Goal: Obtain resource: Obtain resource

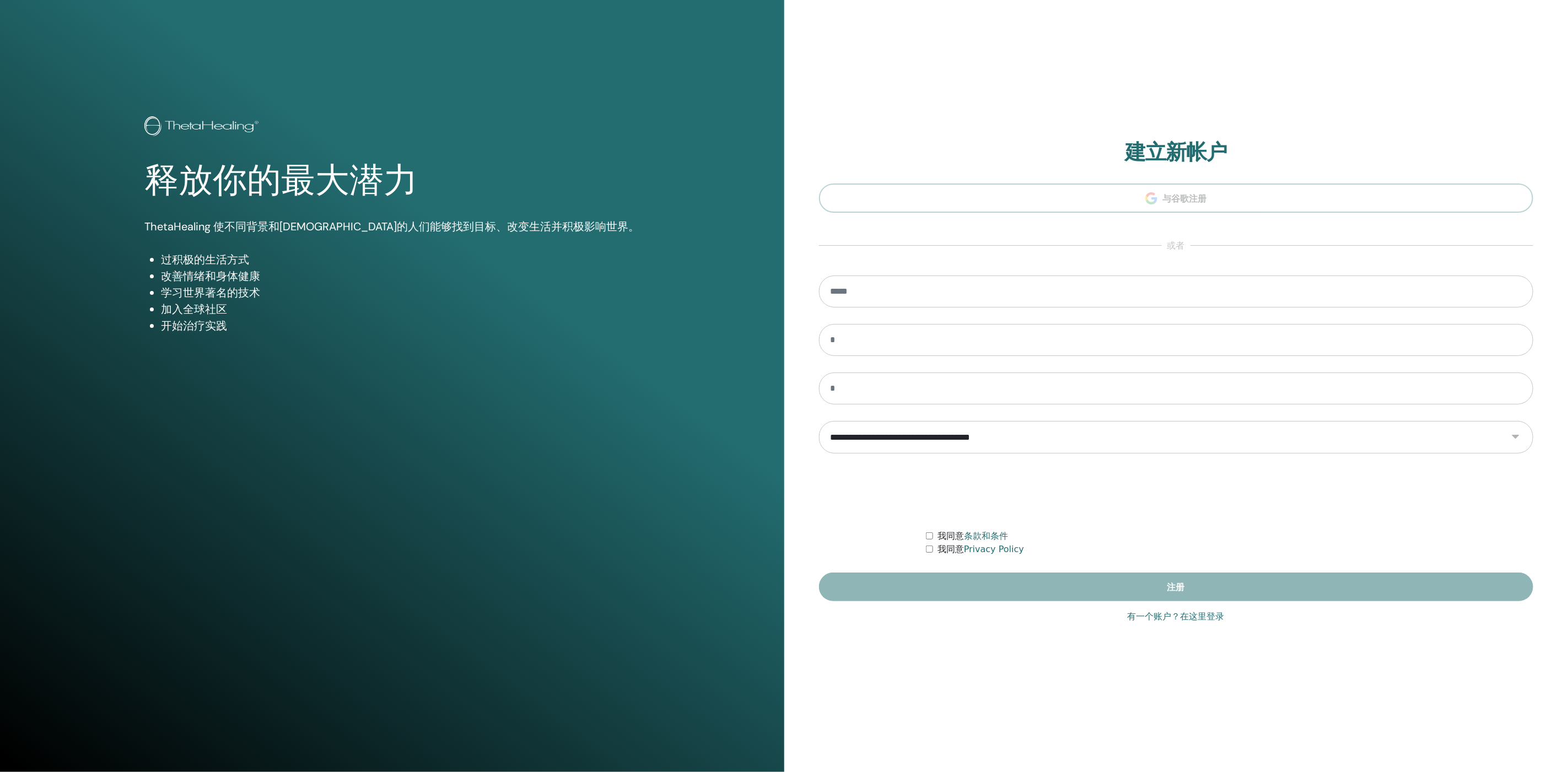
click at [1204, 617] on link "有一个账户？在这里登录" at bounding box center [1176, 617] width 97 height 13
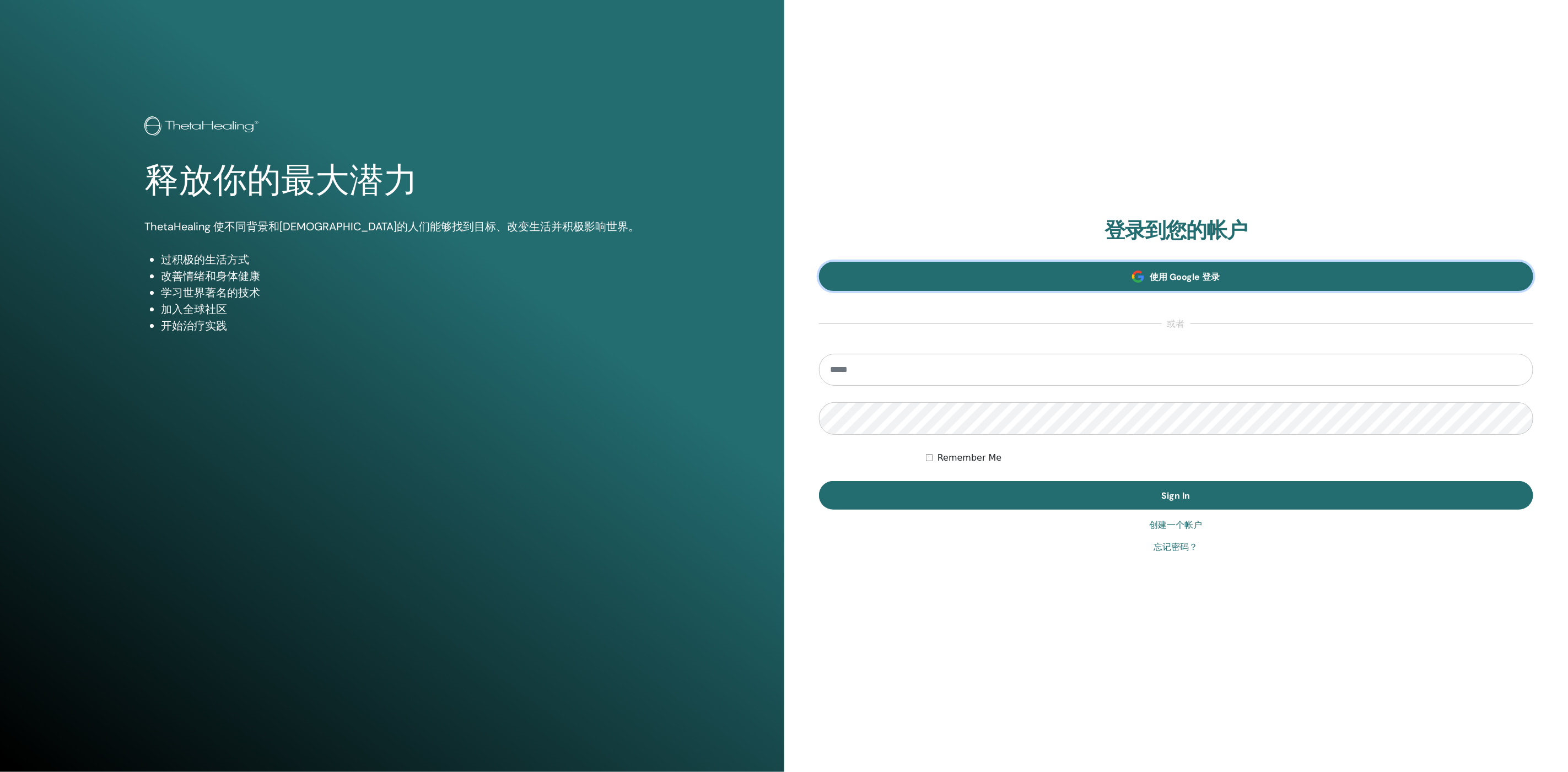
click at [1197, 275] on span "使用 Google 登录" at bounding box center [1184, 277] width 70 height 12
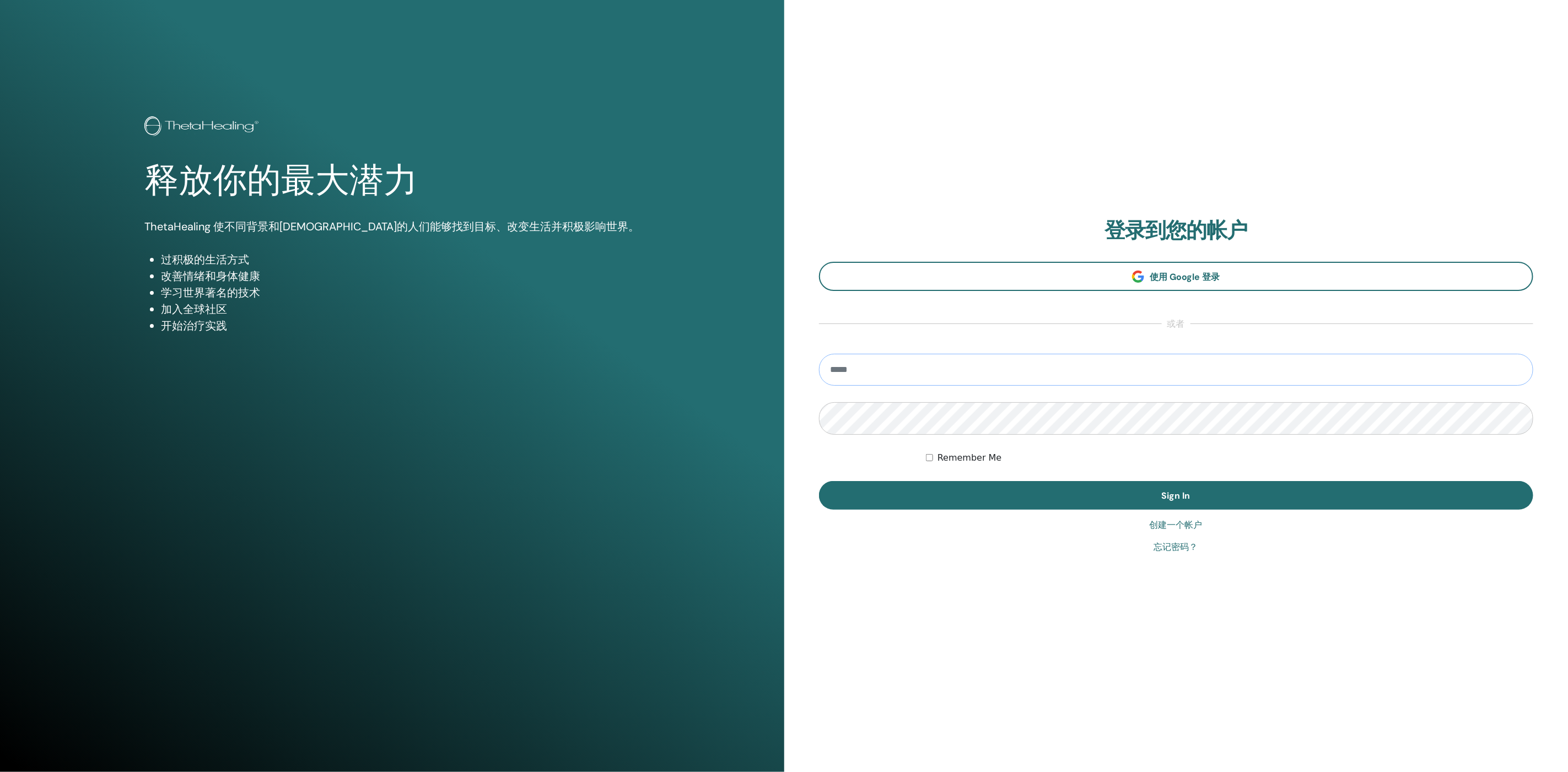
click at [1188, 377] on input "email" at bounding box center [1177, 369] width 715 height 32
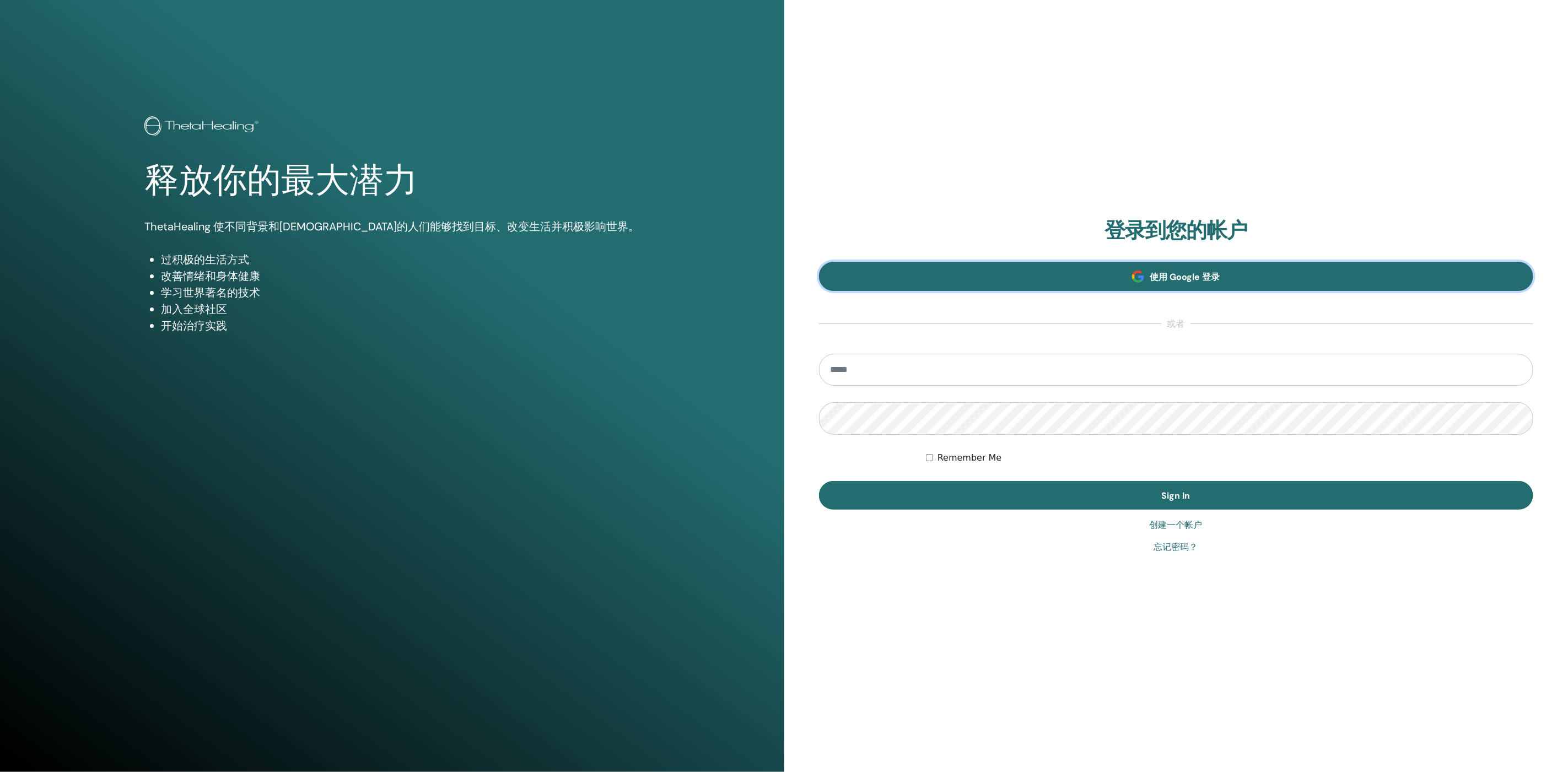
click at [1217, 268] on link "使用 Google 登录" at bounding box center [1177, 276] width 715 height 29
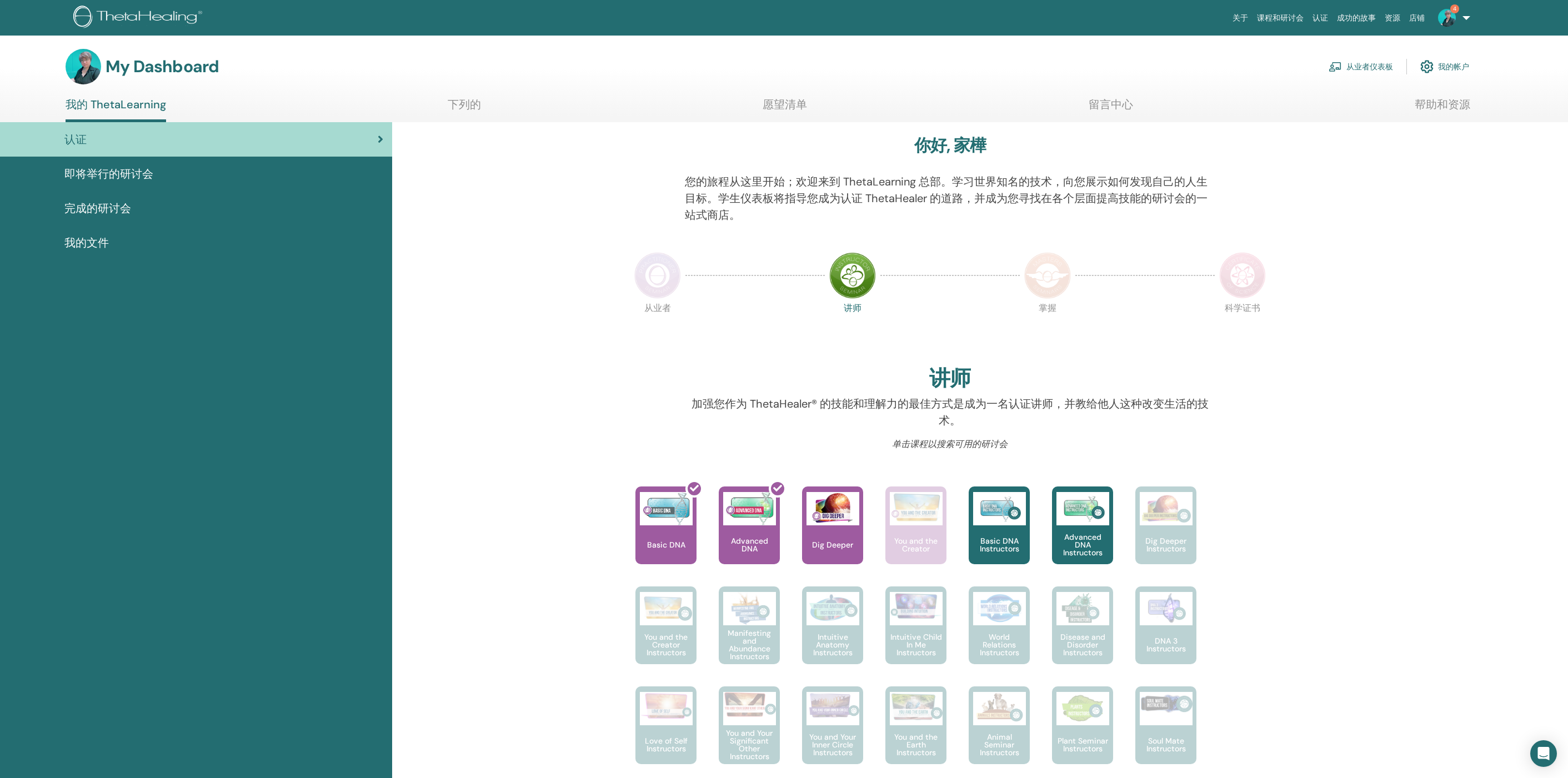
click at [1472, 17] on link "4" at bounding box center [1452, 18] width 45 height 36
click at [1471, 188] on link "通知 4" at bounding box center [1446, 191] width 108 height 18
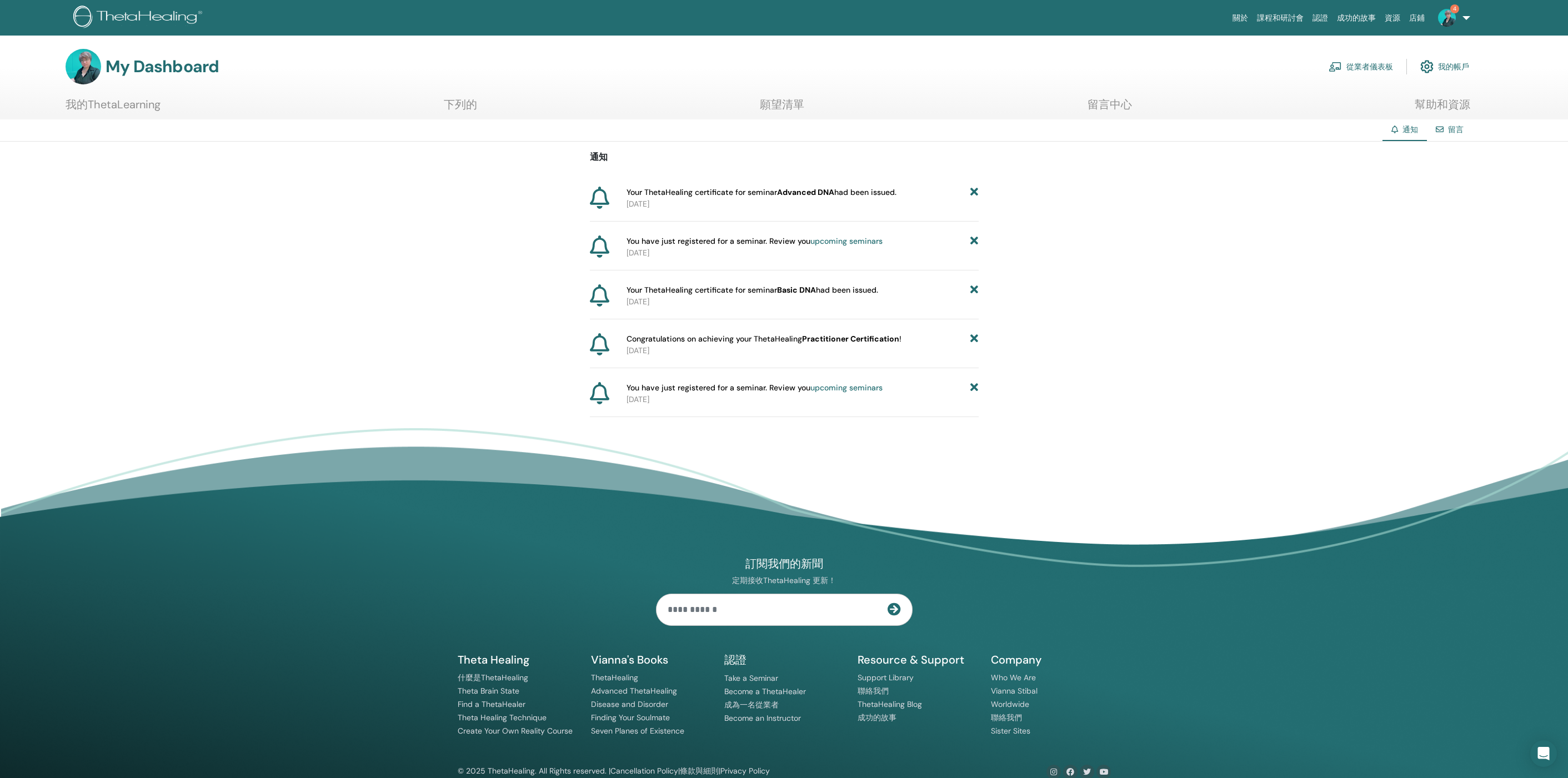
click at [1323, 15] on font "認證" at bounding box center [1321, 17] width 16 height 9
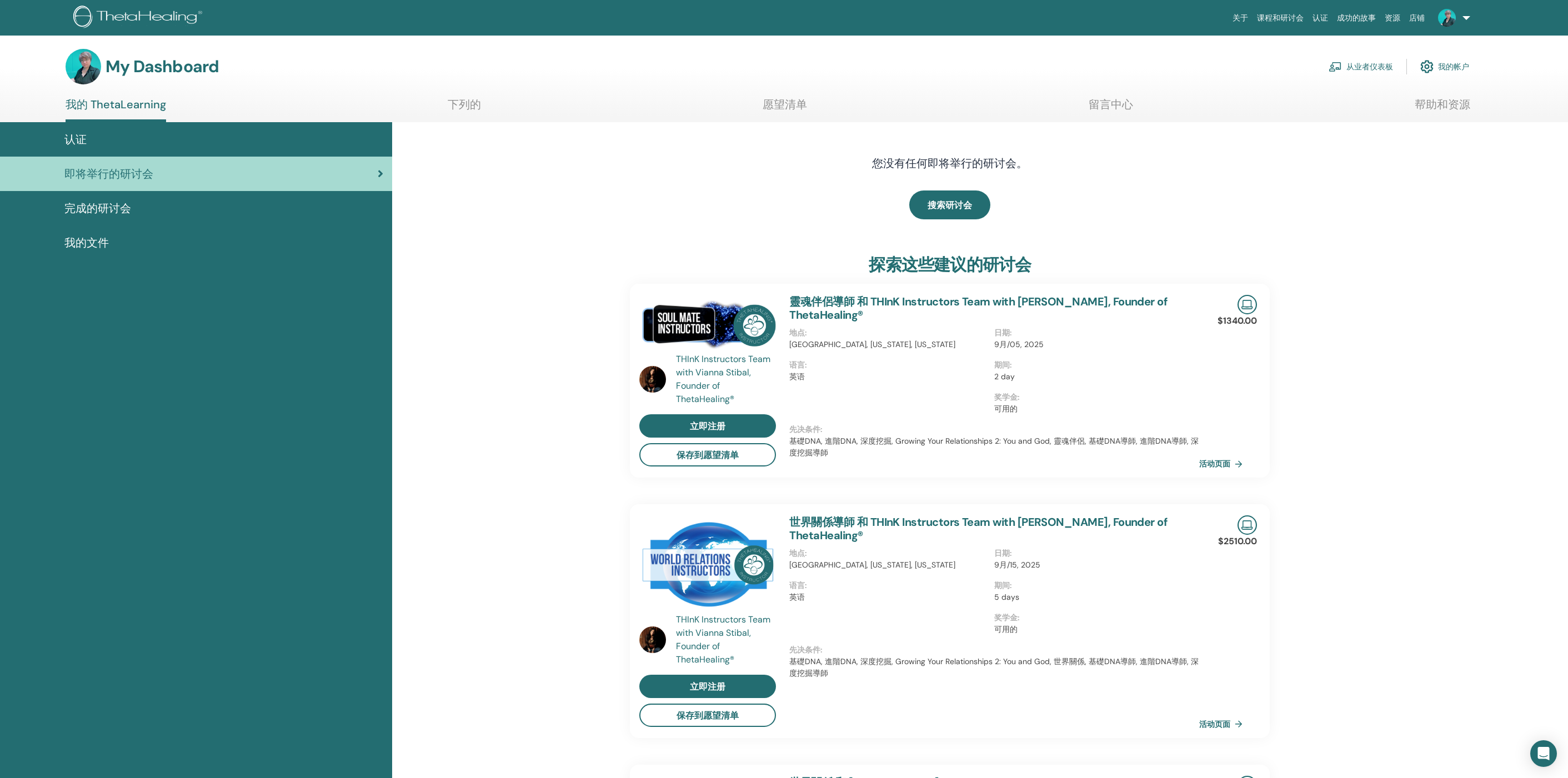
click at [99, 210] on span "完成的研讨会" at bounding box center [97, 207] width 66 height 16
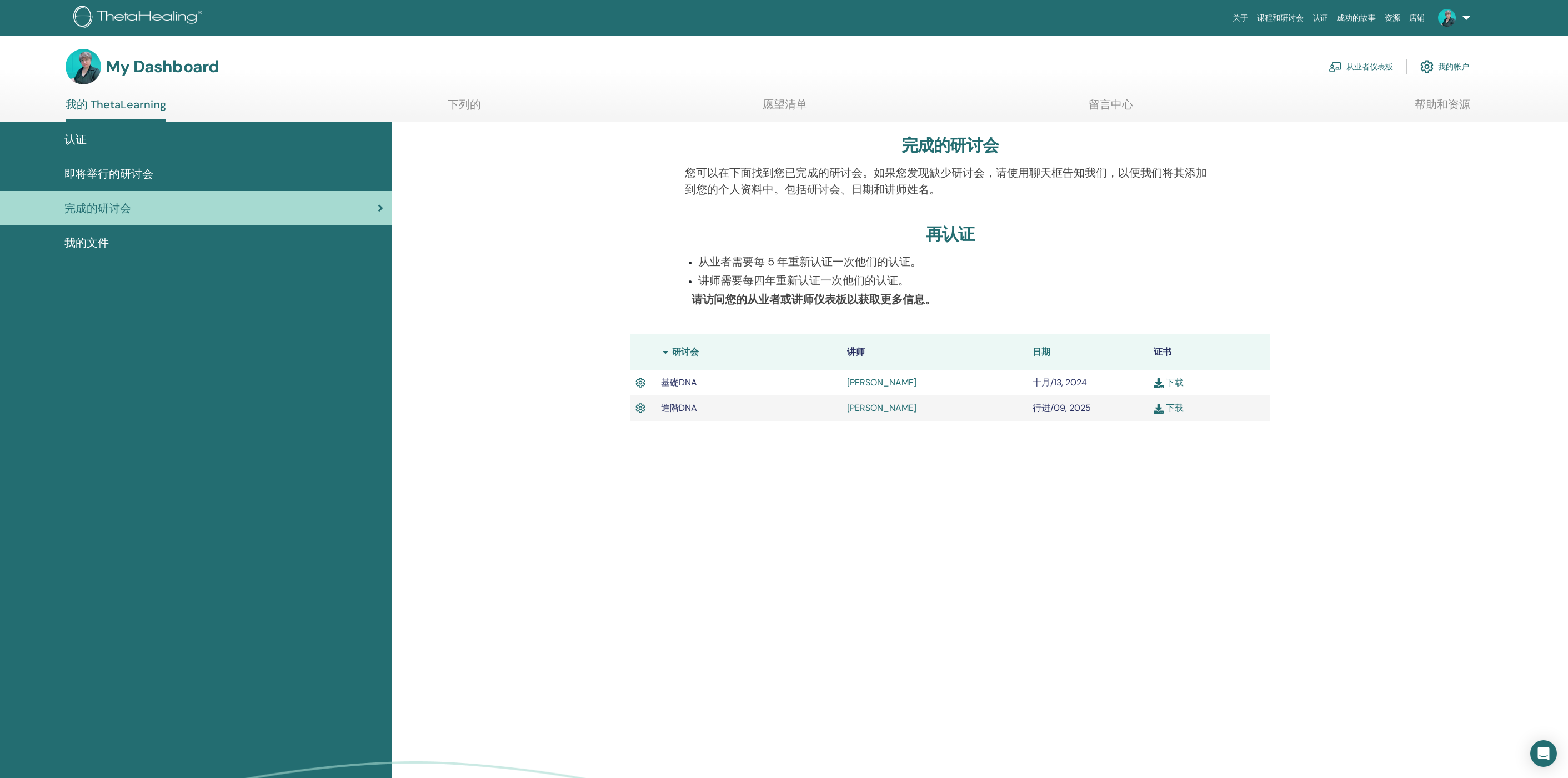
click at [267, 252] on link "我的文件" at bounding box center [196, 242] width 392 height 34
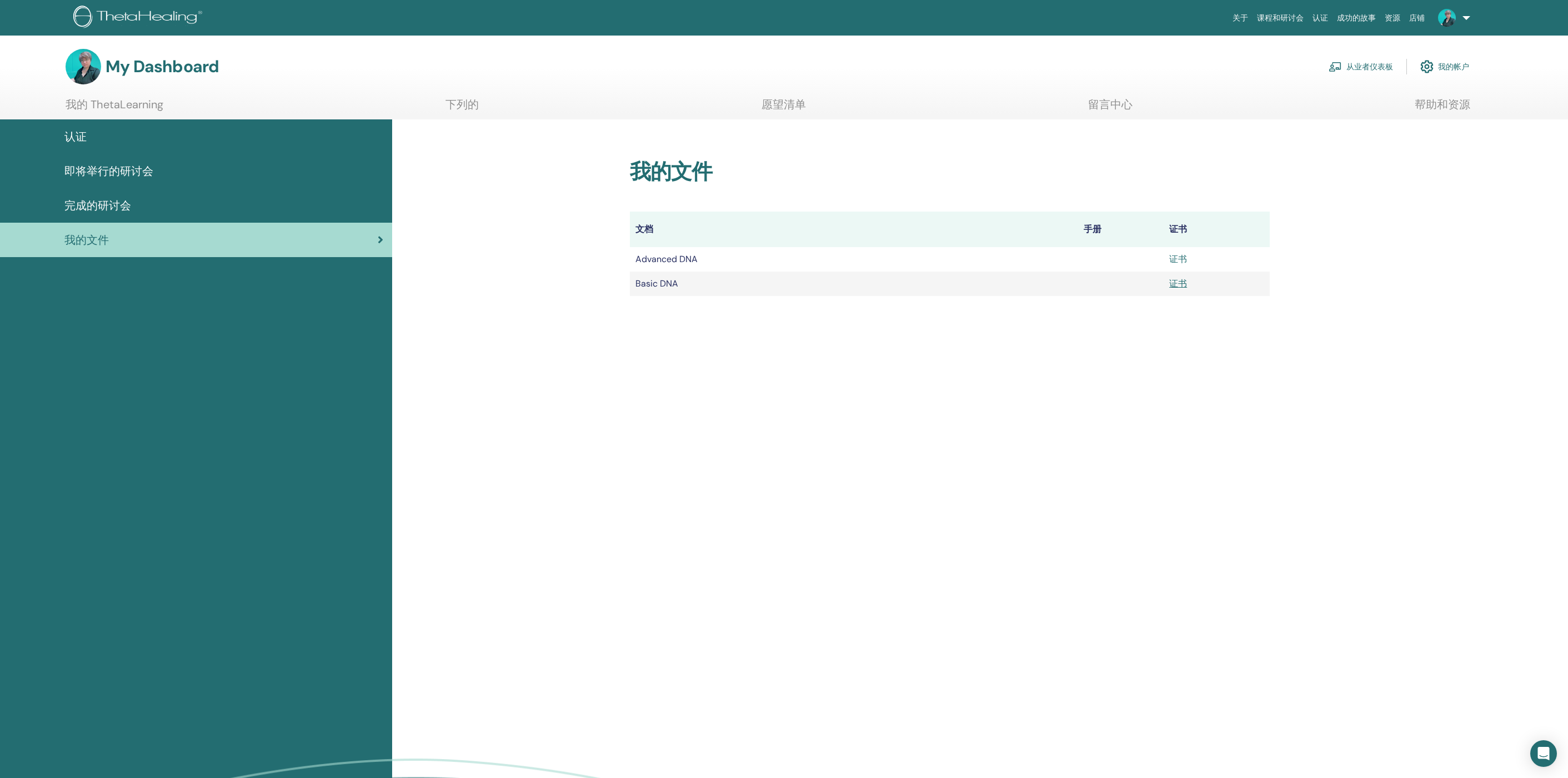
click at [1174, 263] on link "证书" at bounding box center [1178, 259] width 18 height 12
click at [1173, 285] on link "证书" at bounding box center [1178, 283] width 18 height 12
click at [1467, 20] on link at bounding box center [1452, 18] width 45 height 36
click at [1424, 286] on link "登出" at bounding box center [1446, 280] width 108 height 18
click at [1405, 283] on span "登出" at bounding box center [1400, 280] width 16 height 10
